Goal: Transaction & Acquisition: Download file/media

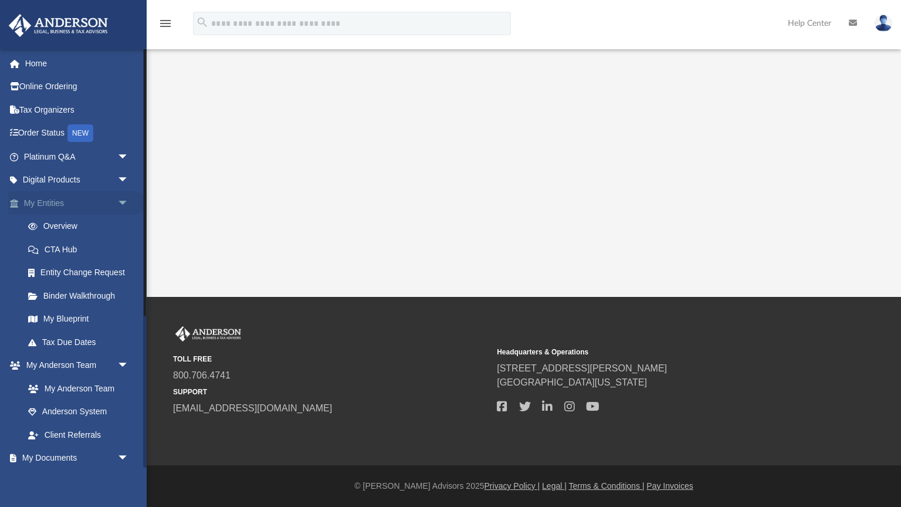
click at [42, 204] on link "My Entities arrow_drop_down" at bounding box center [77, 202] width 138 height 23
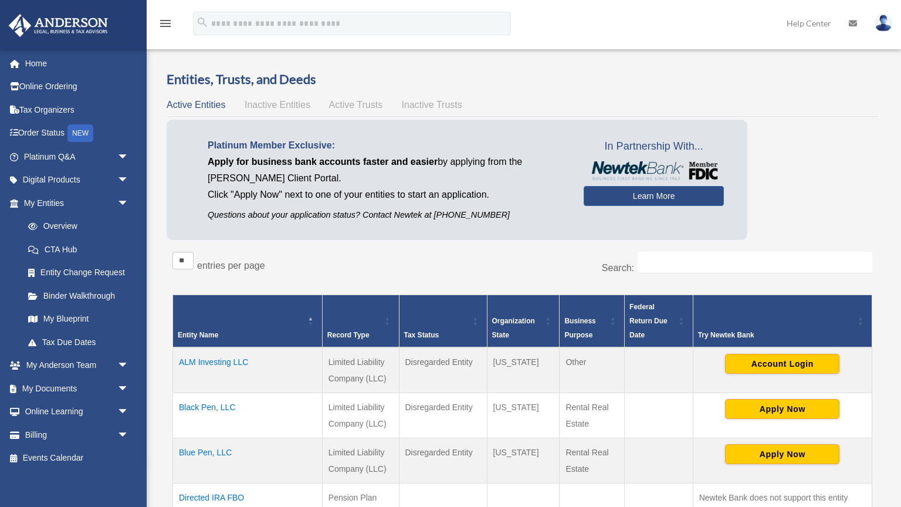
click at [215, 363] on td "ALM Investing LLC" at bounding box center [248, 370] width 150 height 46
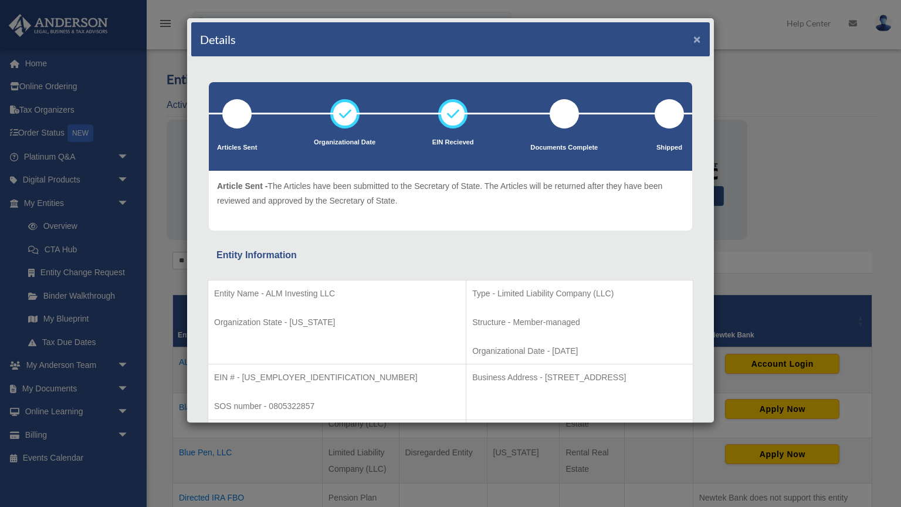
click at [697, 38] on button "×" at bounding box center [697, 39] width 8 height 12
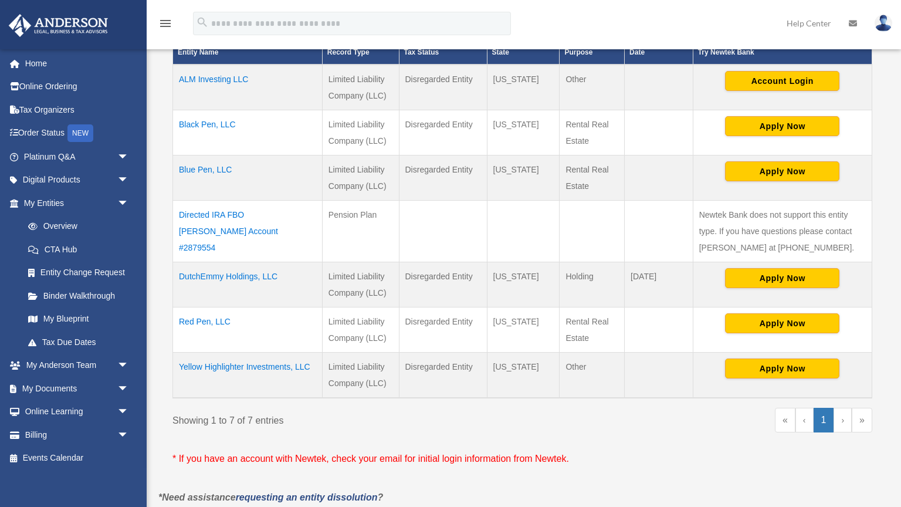
scroll to position [284, 0]
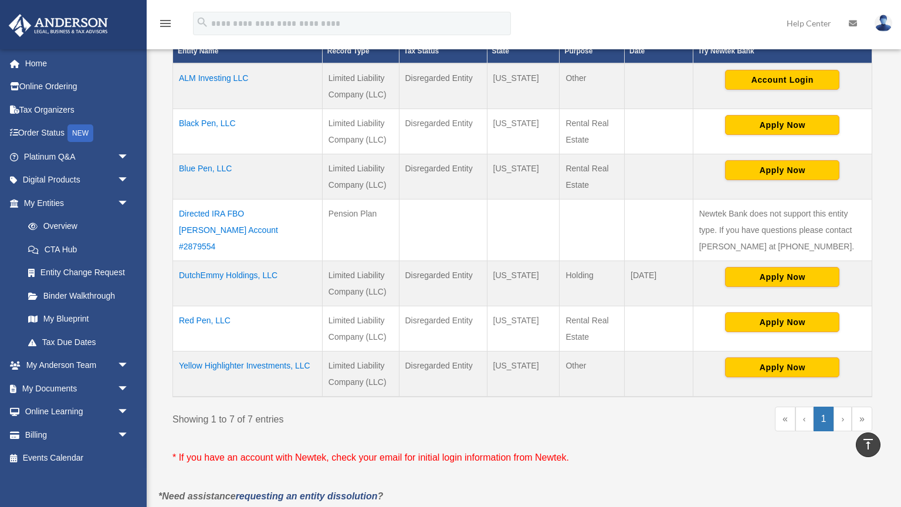
click at [266, 363] on td "Yellow Highlighter Investments, LLC" at bounding box center [248, 374] width 150 height 46
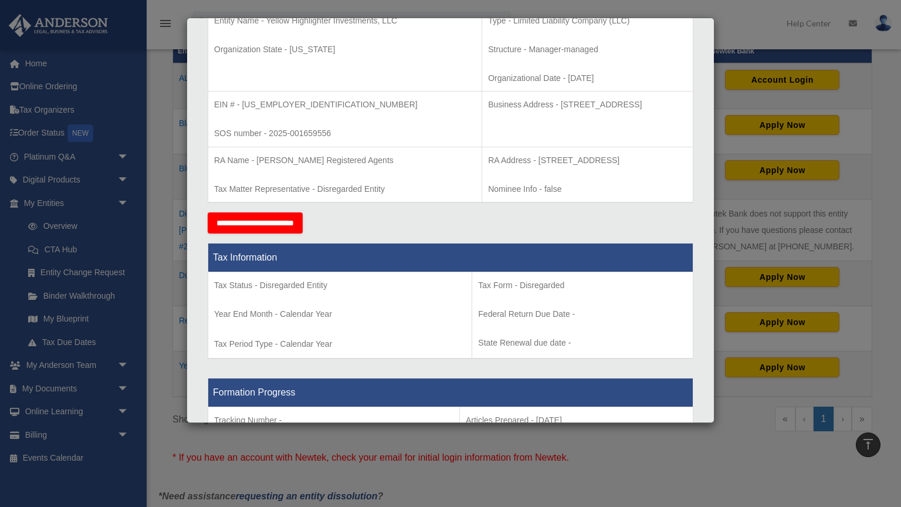
scroll to position [0, 0]
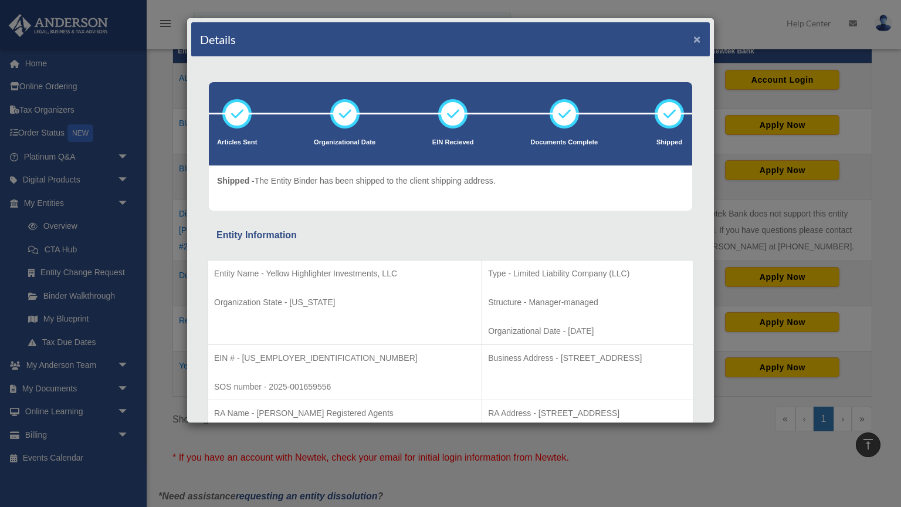
click at [696, 41] on button "×" at bounding box center [697, 39] width 8 height 12
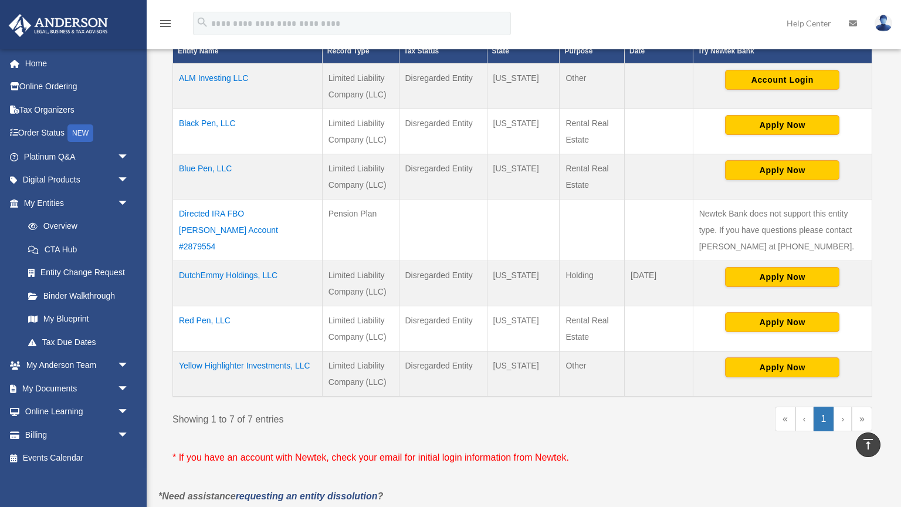
click at [262, 363] on td "Yellow Highlighter Investments, LLC" at bounding box center [248, 374] width 150 height 46
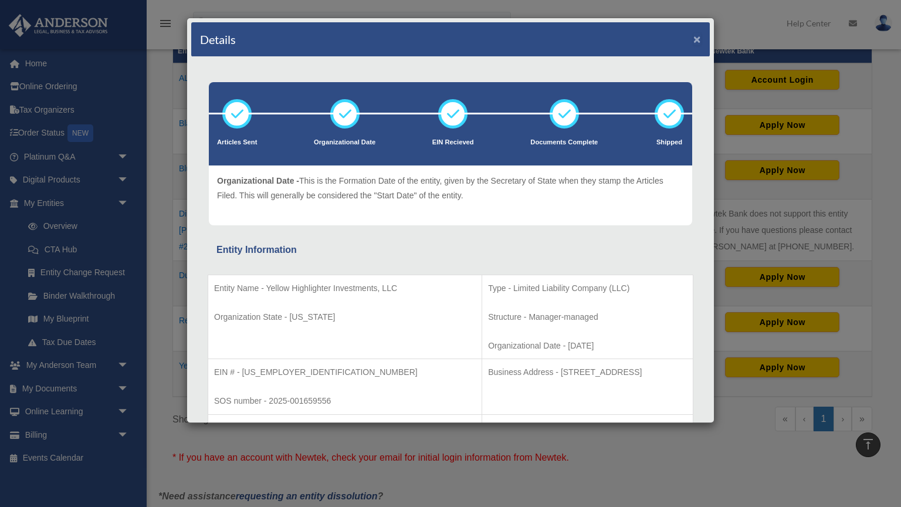
click at [695, 38] on button "×" at bounding box center [697, 39] width 8 height 12
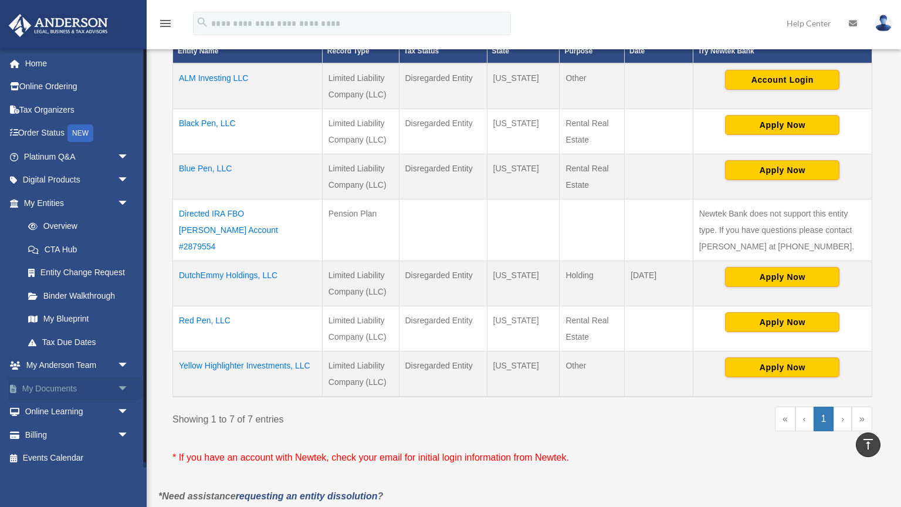
click at [67, 394] on link "My Documents arrow_drop_down" at bounding box center [77, 388] width 138 height 23
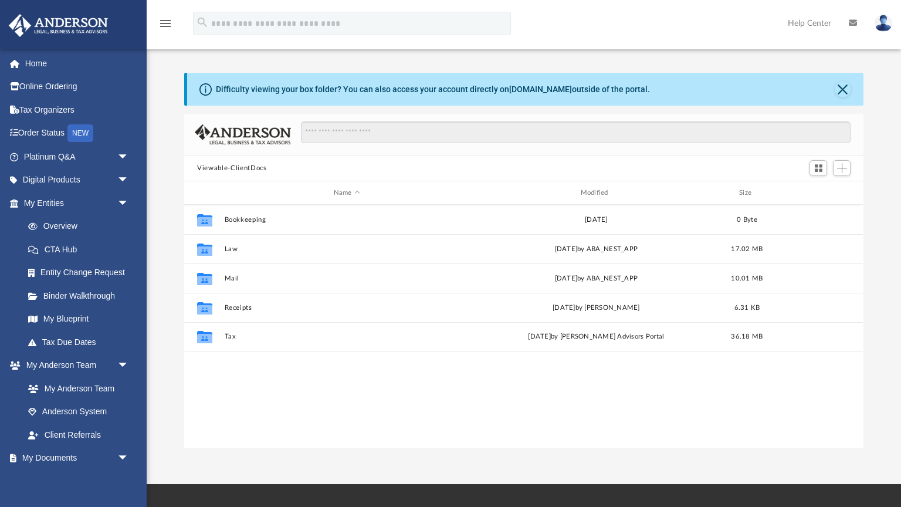
scroll to position [266, 679]
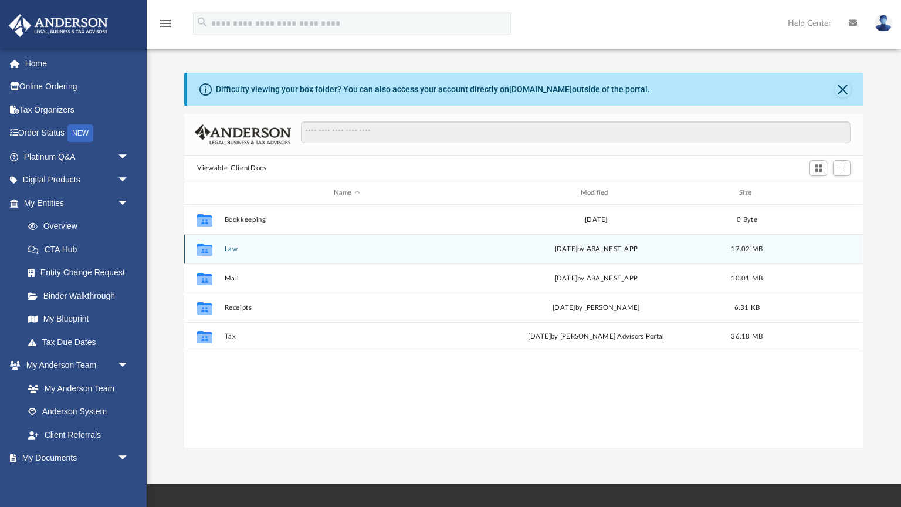
click at [350, 244] on div "Collaborated Folder Law [DATE] by ABA_NEST_APP 17.02 MB" at bounding box center [523, 248] width 679 height 29
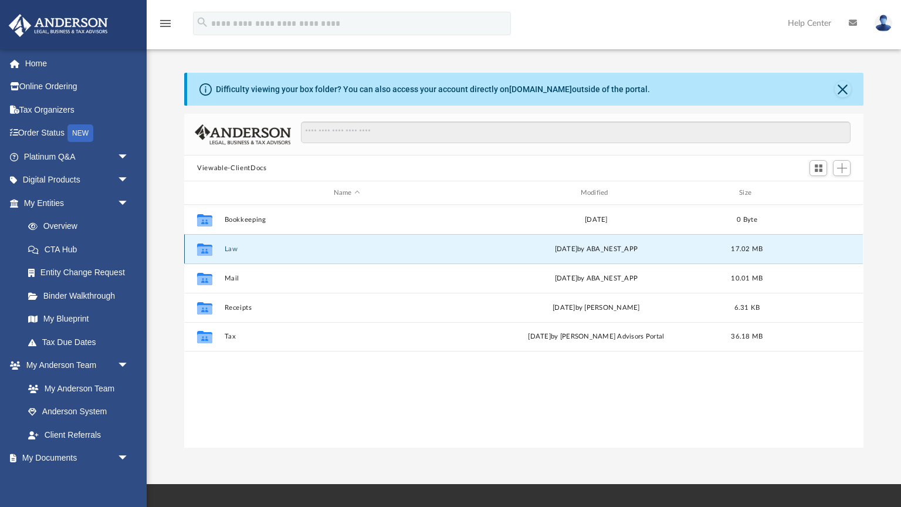
click at [205, 246] on icon "grid" at bounding box center [204, 250] width 15 height 9
click at [297, 255] on div "Collaborated Folder Law [DATE] by ABA_NEST_APP 17.02 MB" at bounding box center [523, 248] width 679 height 29
click at [204, 250] on icon "grid" at bounding box center [204, 250] width 15 height 9
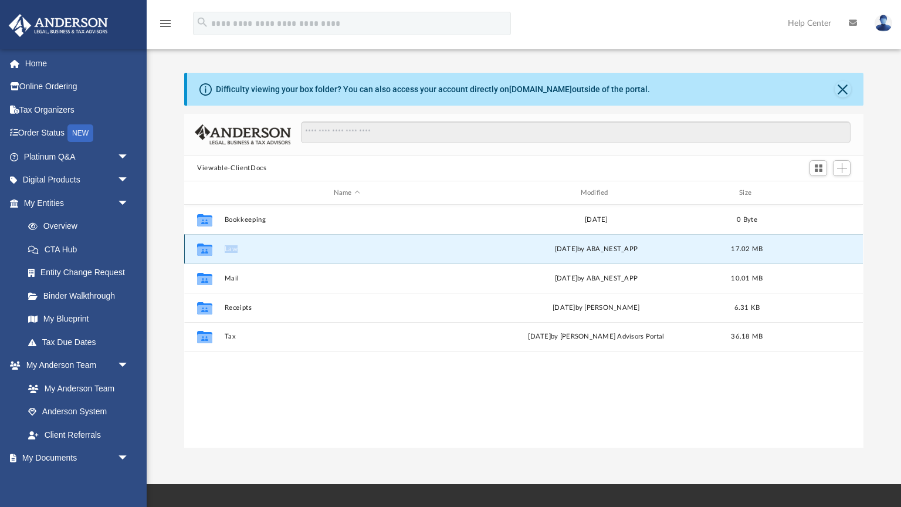
click at [204, 250] on icon "grid" at bounding box center [204, 250] width 15 height 9
click at [232, 251] on button "Law" at bounding box center [347, 249] width 245 height 8
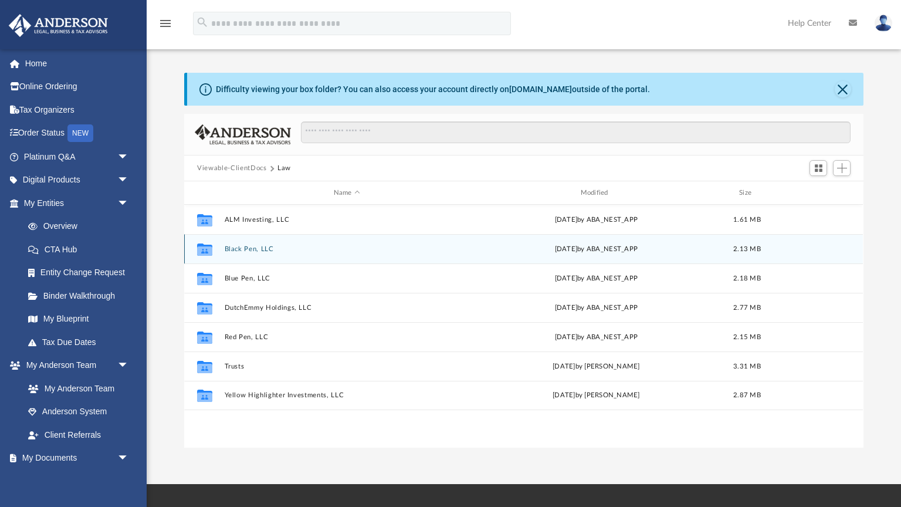
click at [232, 251] on button "Black Pen, LLC" at bounding box center [347, 249] width 245 height 8
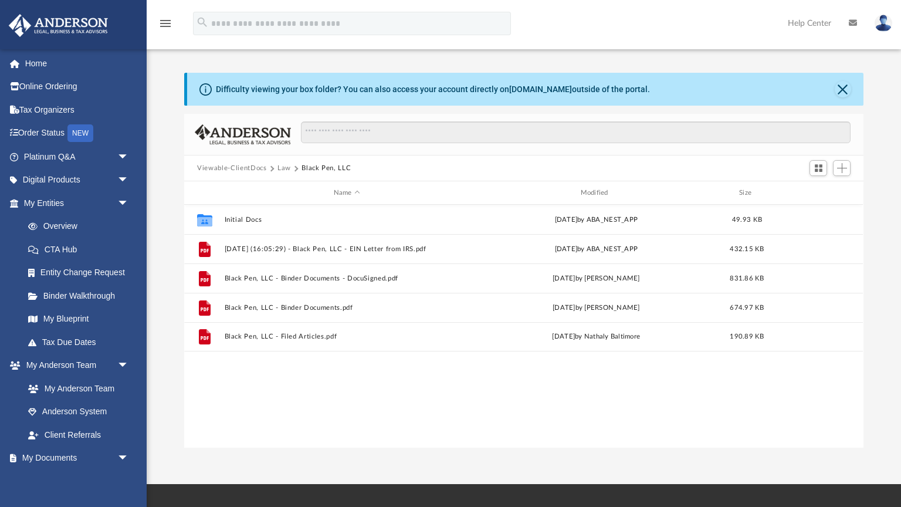
click at [283, 167] on button "Law" at bounding box center [283, 168] width 13 height 11
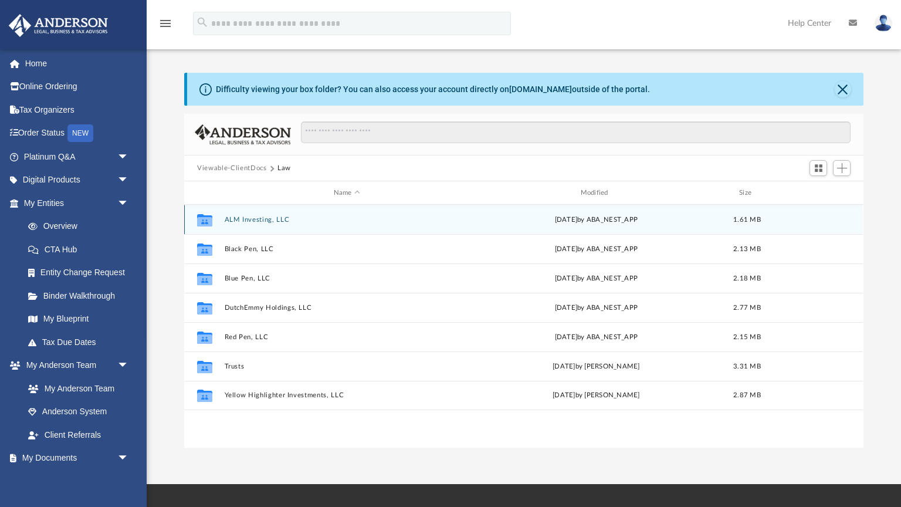
click at [276, 219] on button "ALM Investing, LLC" at bounding box center [347, 220] width 245 height 8
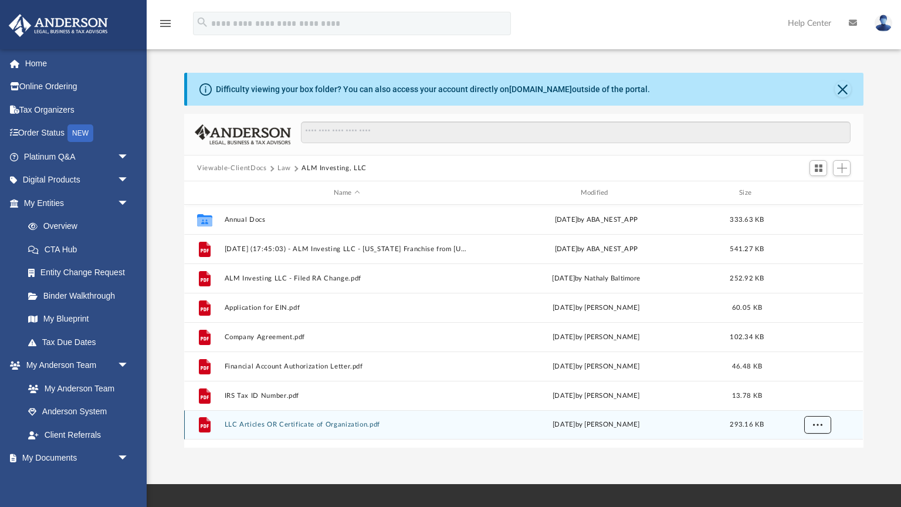
click at [817, 424] on span "More options" at bounding box center [817, 424] width 9 height 6
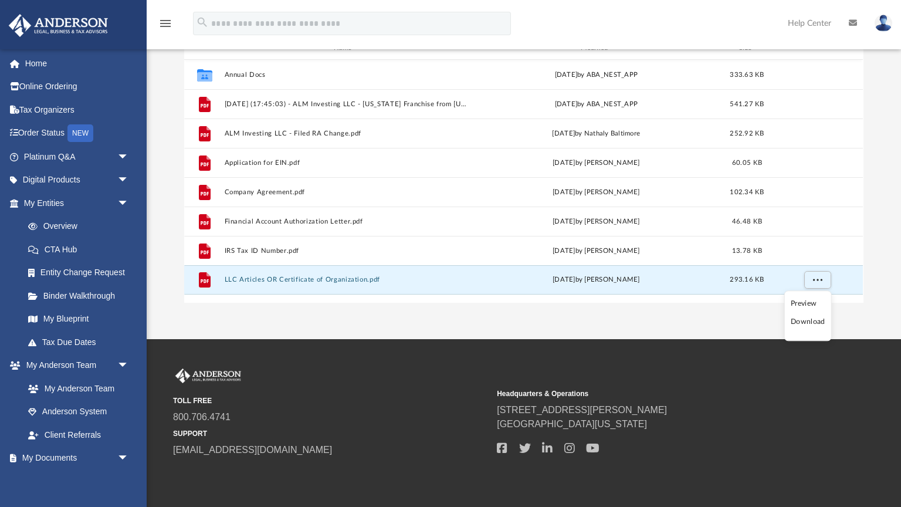
scroll to position [143, 0]
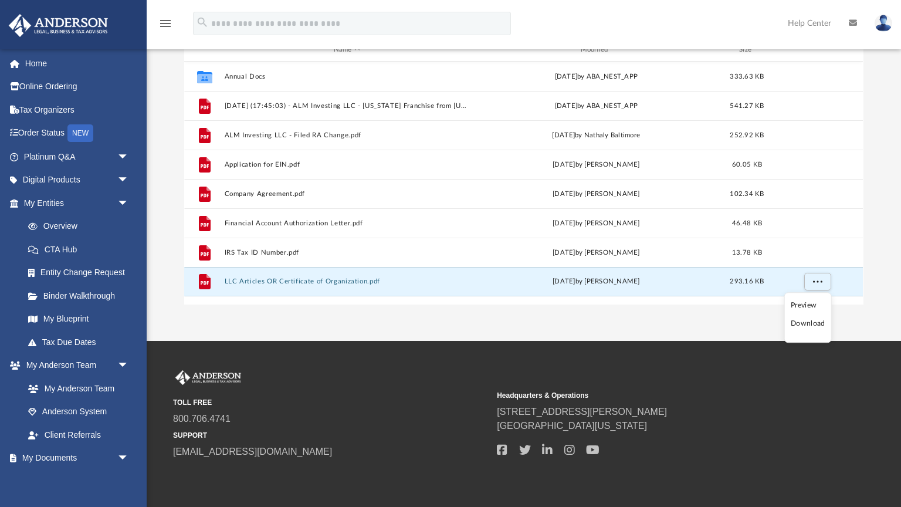
click at [807, 326] on li "Download" at bounding box center [808, 324] width 34 height 12
click at [807, 326] on div "App [EMAIL_ADDRESS][DOMAIN_NAME] Sign Out [EMAIL_ADDRESS][DOMAIN_NAME] Home Onl…" at bounding box center [450, 99] width 901 height 484
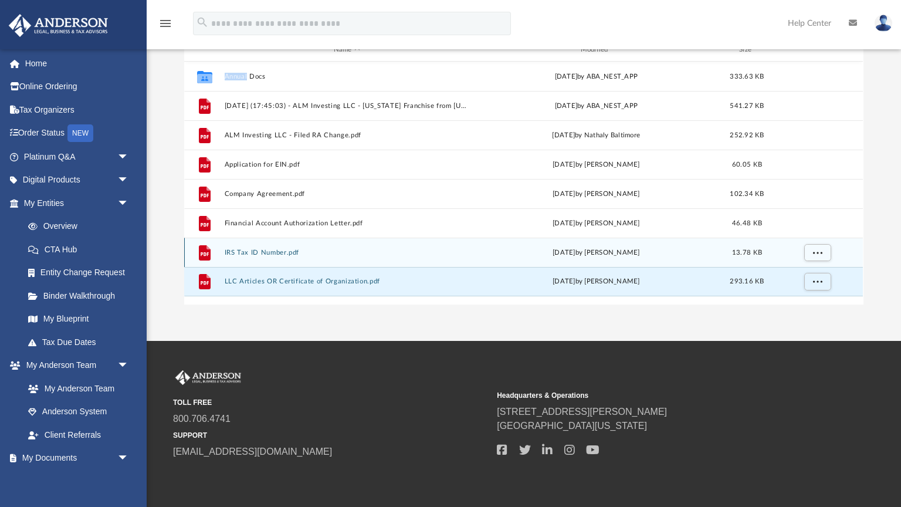
click at [321, 253] on button "IRS Tax ID Number.pdf" at bounding box center [347, 253] width 245 height 8
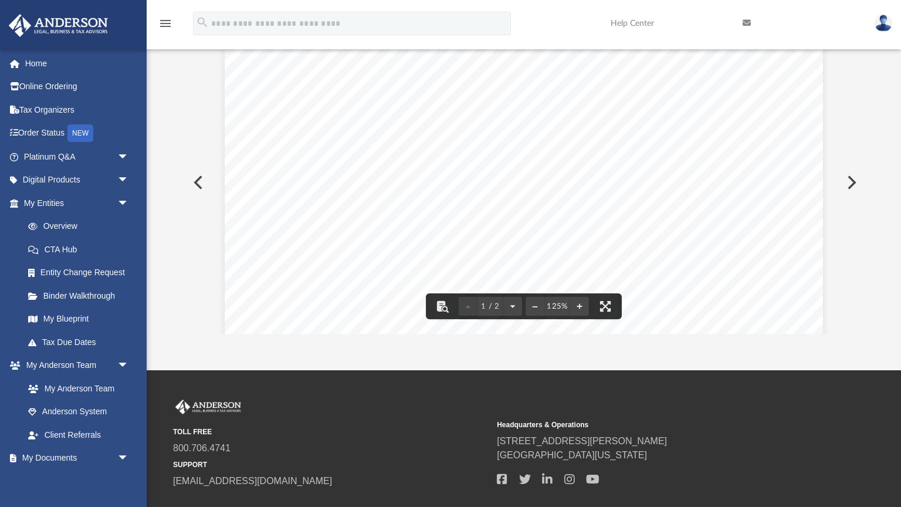
scroll to position [0, 0]
click at [203, 188] on button "Preview" at bounding box center [197, 182] width 26 height 33
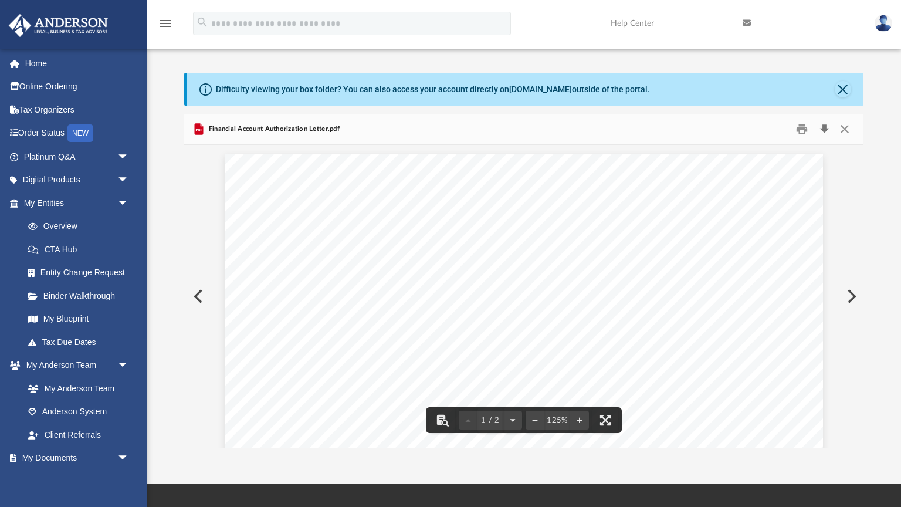
click at [822, 130] on button "Download" at bounding box center [824, 129] width 21 height 18
click at [845, 131] on button "Close" at bounding box center [844, 129] width 21 height 18
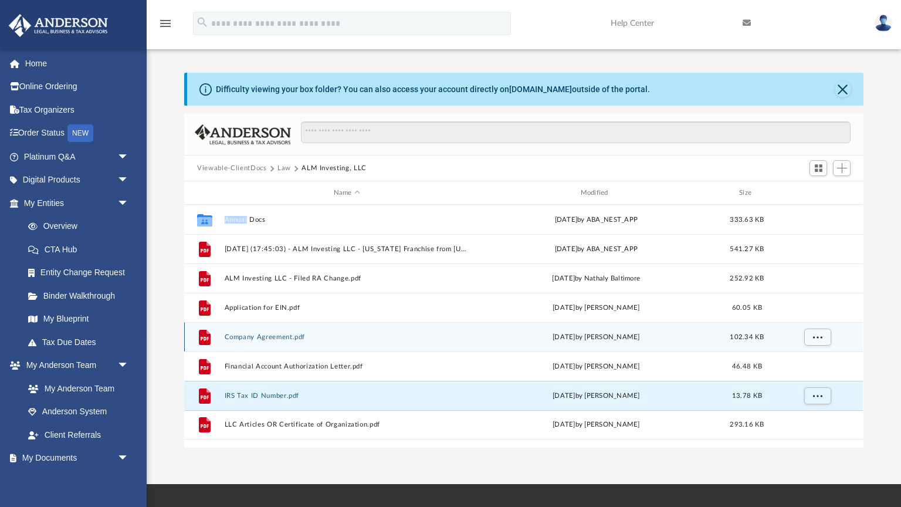
click at [377, 335] on button "Company Agreement.pdf" at bounding box center [347, 337] width 245 height 8
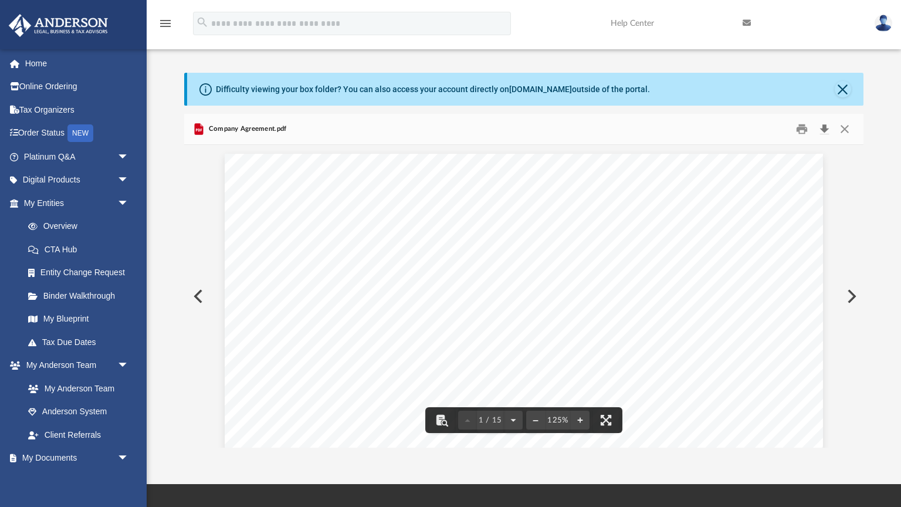
click at [824, 131] on button "Download" at bounding box center [824, 129] width 21 height 18
